Goal: Check status: Check status

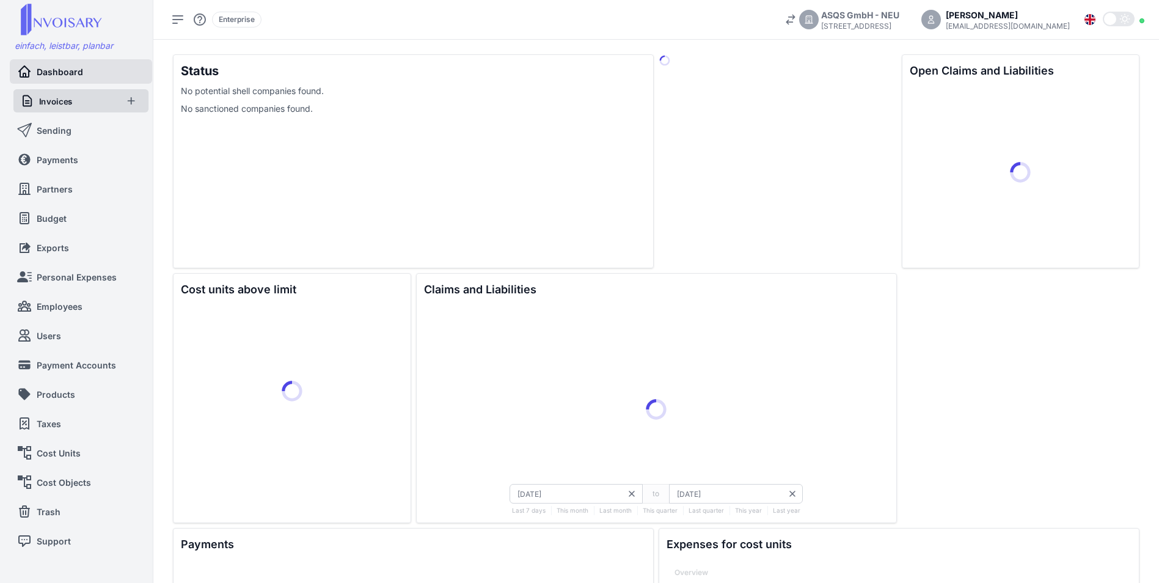
click at [44, 109] on link "Invoices" at bounding box center [68, 100] width 97 height 23
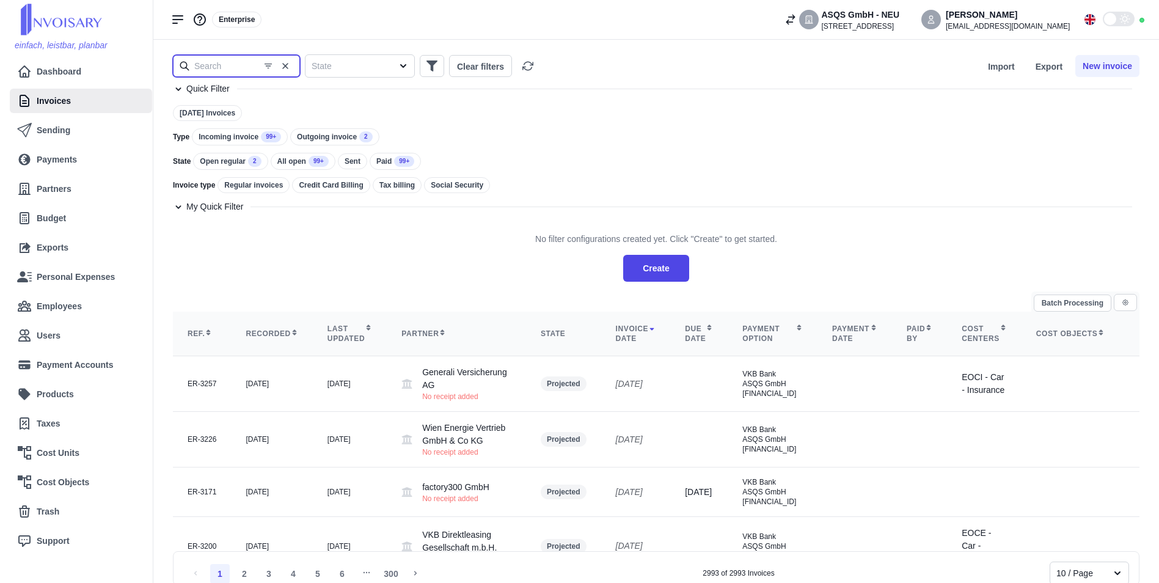
click at [219, 65] on input "text" at bounding box center [236, 66] width 127 height 22
type input "timetac"
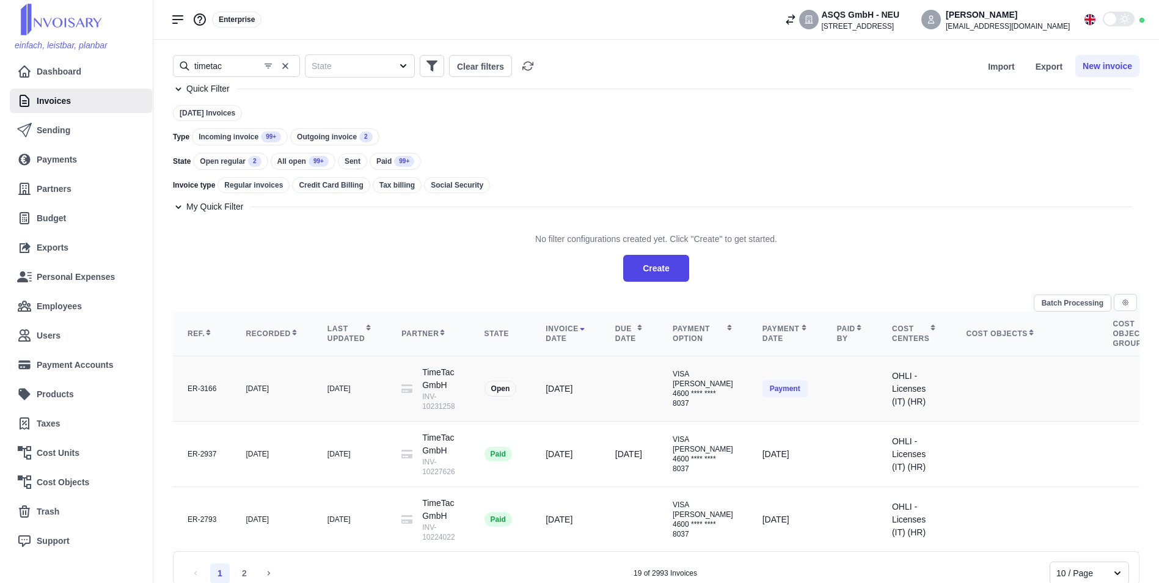
click at [423, 384] on div "TimeTac GmbH INV-10231258" at bounding box center [438, 388] width 32 height 45
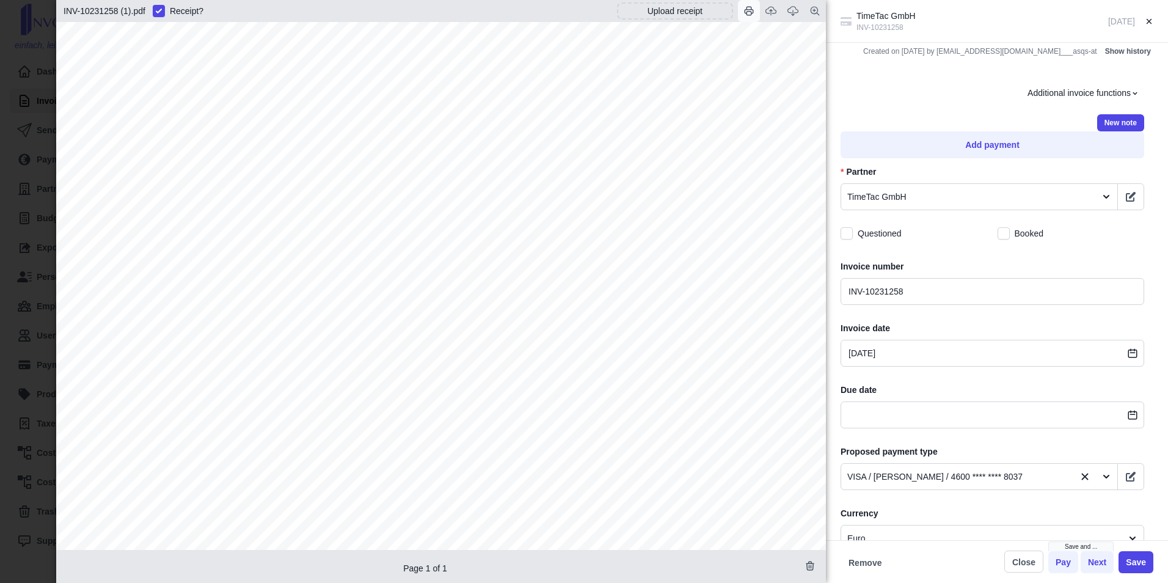
click at [750, 12] on icon "button" at bounding box center [748, 10] width 11 height 11
click at [797, 14] on icon "button" at bounding box center [792, 10] width 11 height 11
